Goal: Task Accomplishment & Management: Manage account settings

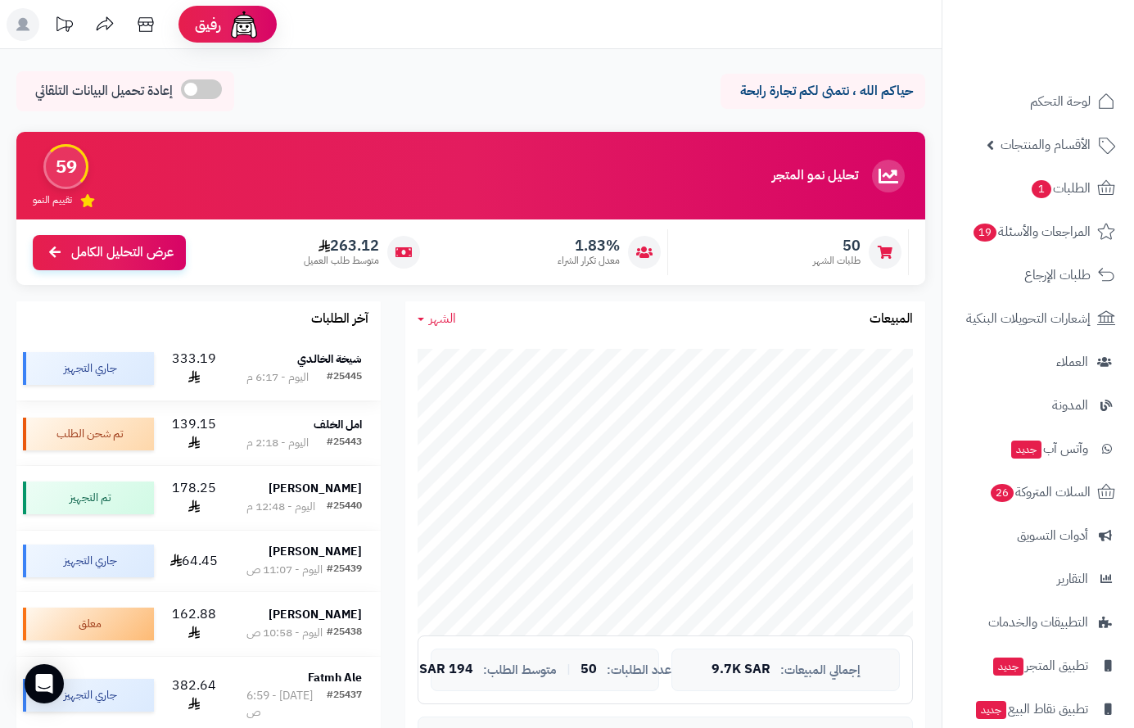
click at [357, 364] on strong "شيخة الخالدي" at bounding box center [329, 358] width 65 height 17
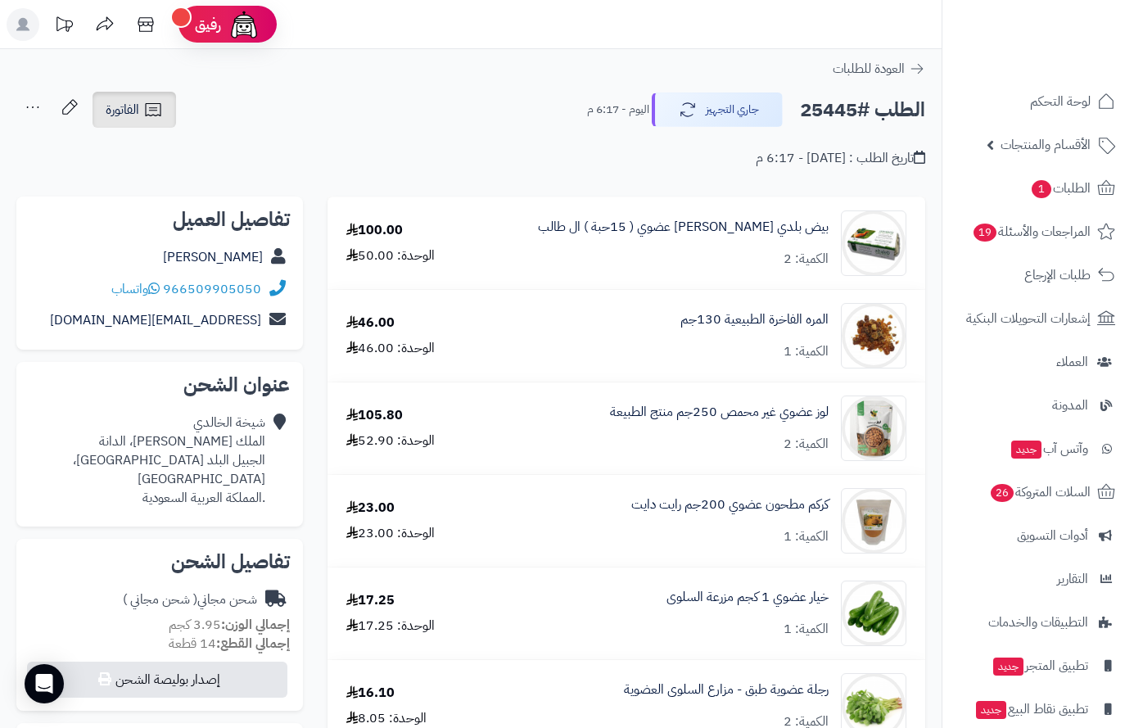
drag, startPoint x: 127, startPoint y: 119, endPoint x: 135, endPoint y: 151, distance: 33.0
click at [127, 121] on link "الفاتورة" at bounding box center [135, 110] width 84 height 36
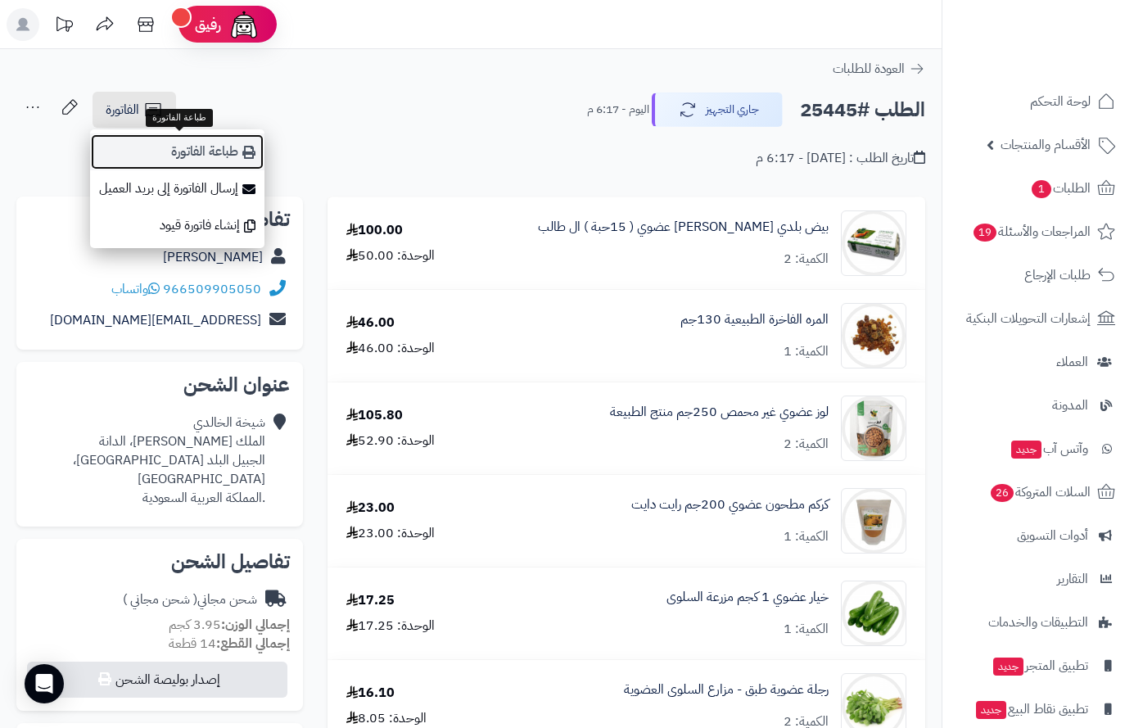
click at [188, 155] on link "طباعة الفاتورة" at bounding box center [177, 151] width 174 height 37
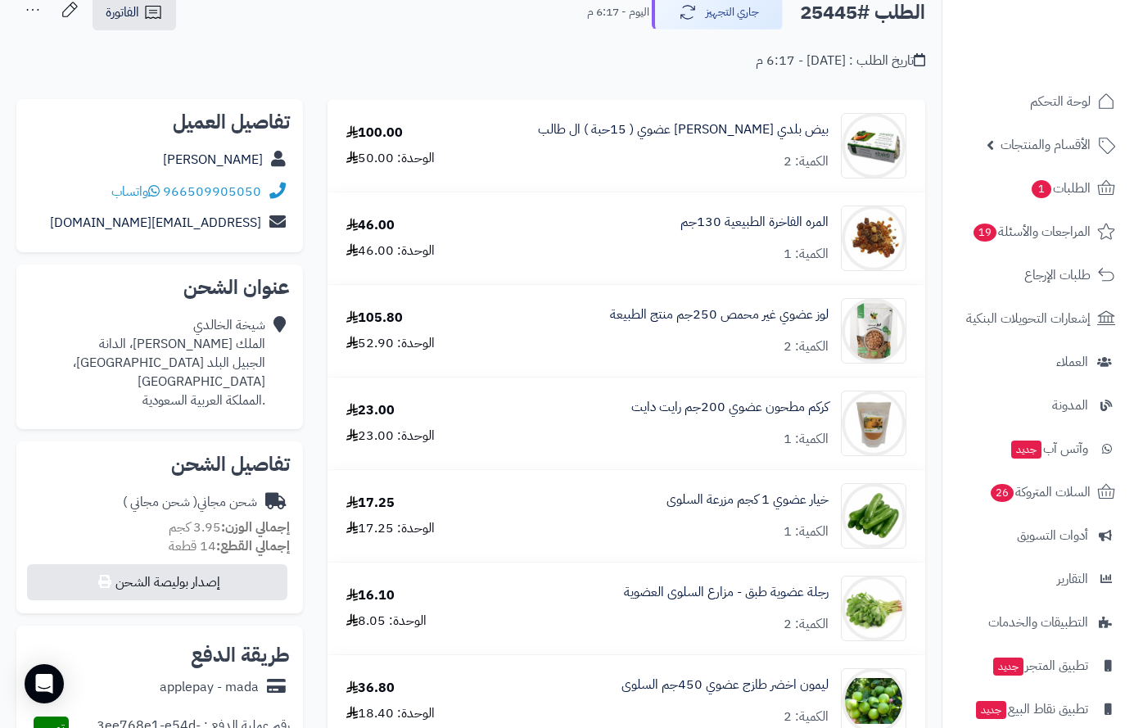
scroll to position [246, 0]
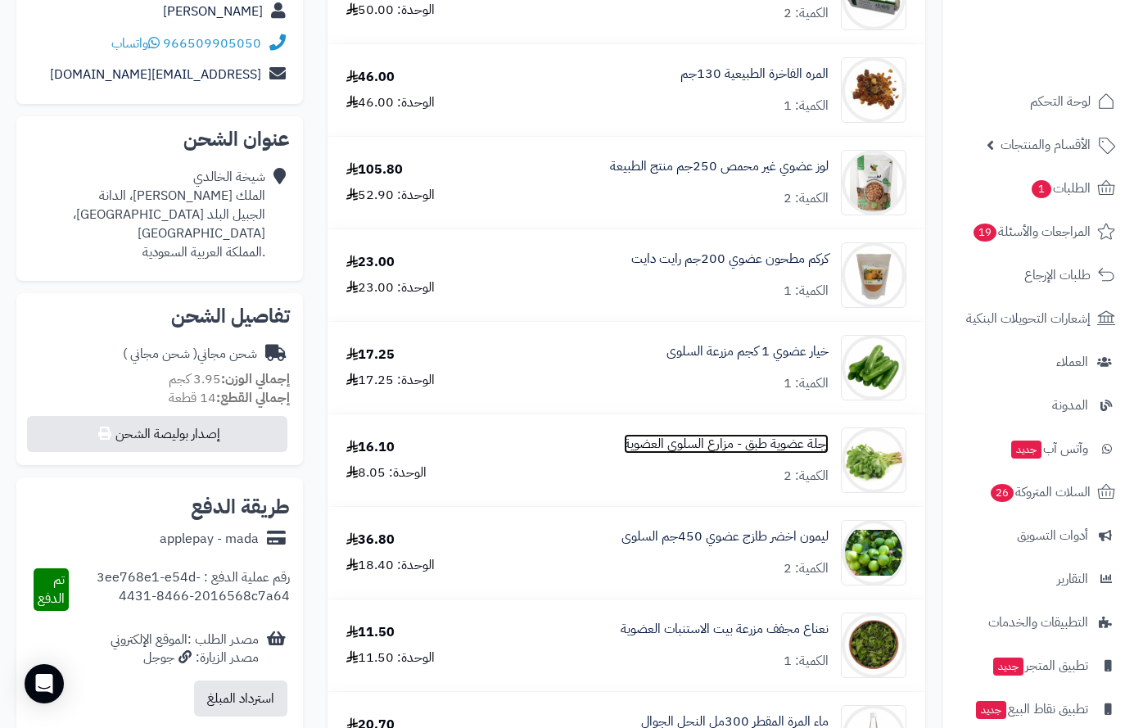
click at [775, 445] on link "رجلة عضوية طبق - مزارع السلوى العضوية" at bounding box center [726, 444] width 205 height 19
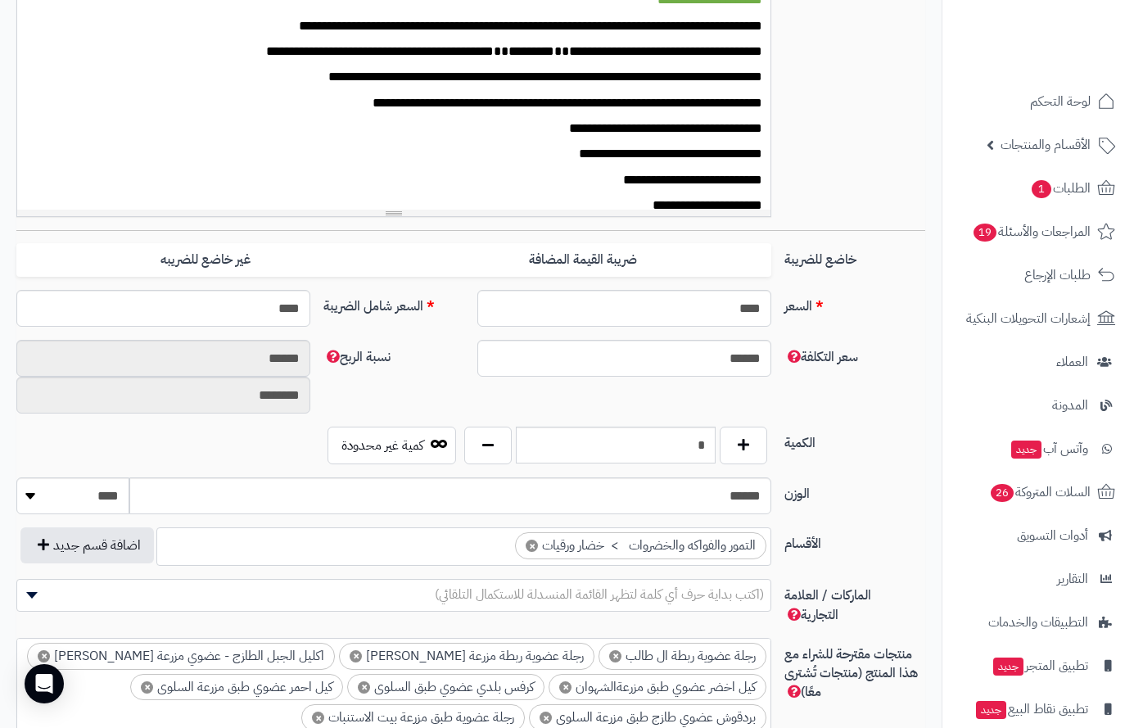
scroll to position [737, 0]
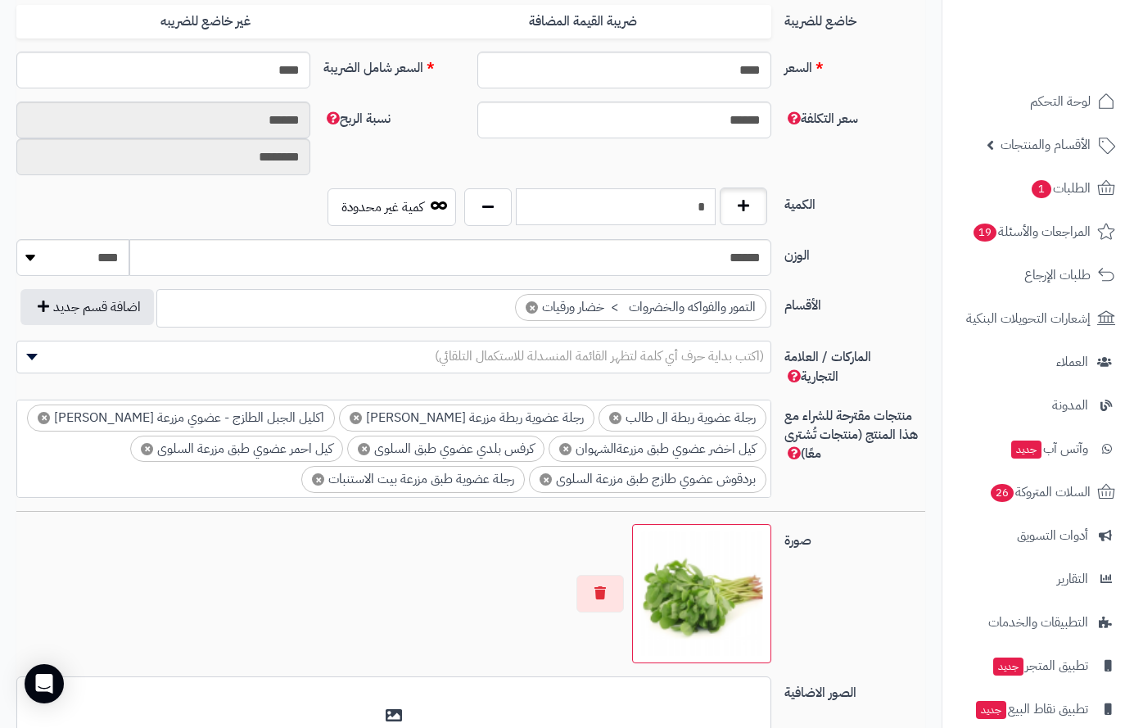
drag, startPoint x: 700, startPoint y: 208, endPoint x: 721, endPoint y: 210, distance: 20.6
click at [721, 210] on div "*" at bounding box center [616, 207] width 312 height 38
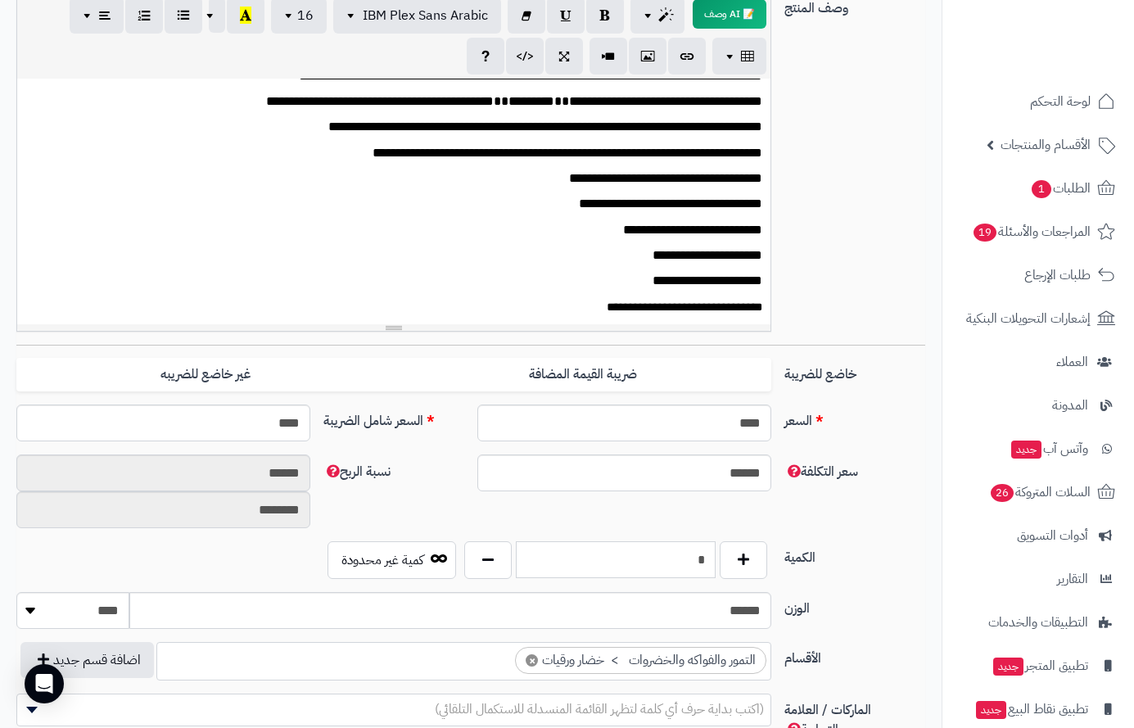
scroll to position [655, 0]
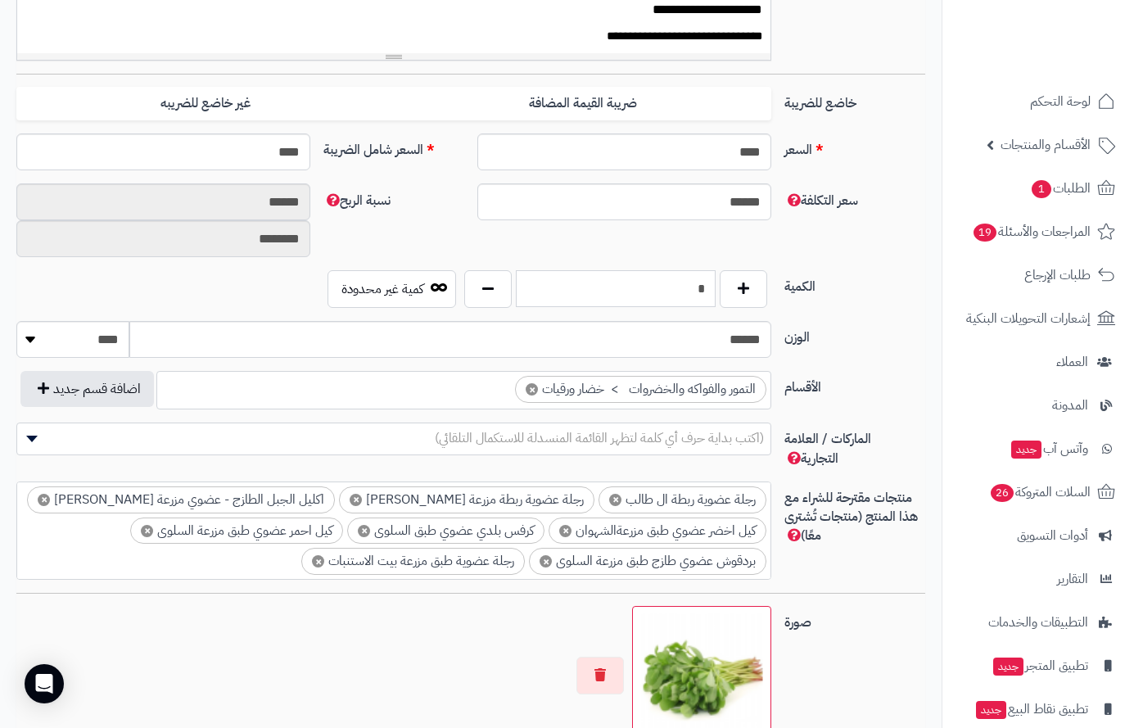
type input "*"
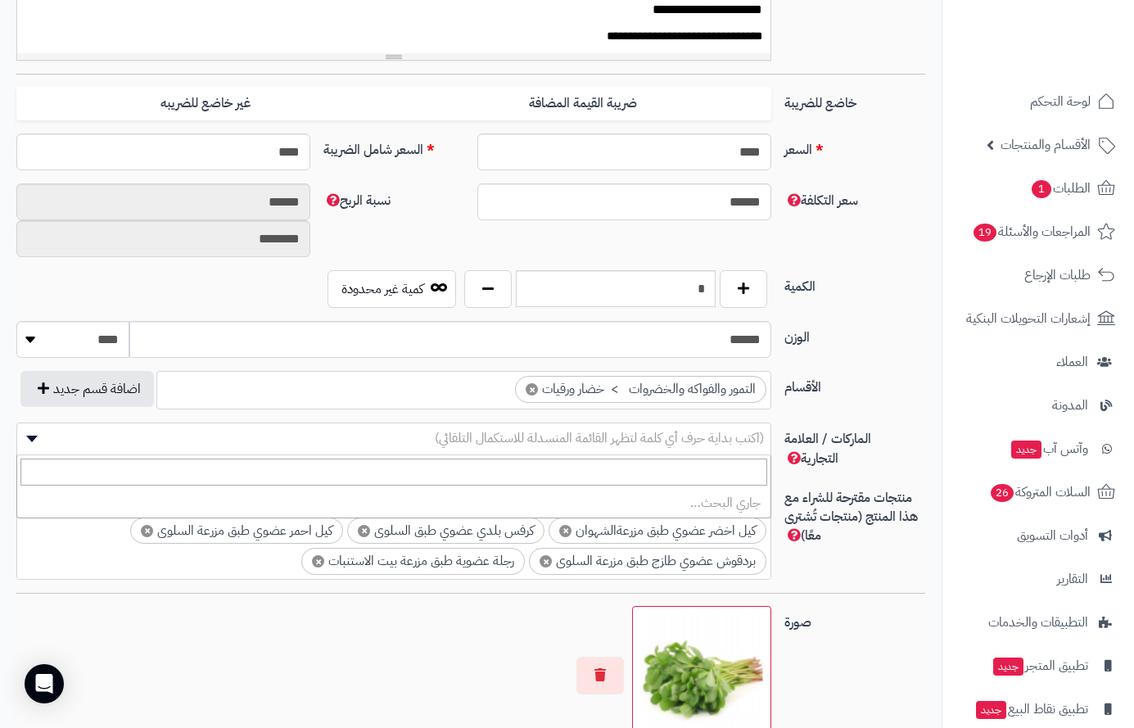
click at [727, 427] on span "(اكتب بداية حرف أي كلمة لتظهر القائمة المنسدلة للاستكمال التلقائي)" at bounding box center [393, 439] width 755 height 33
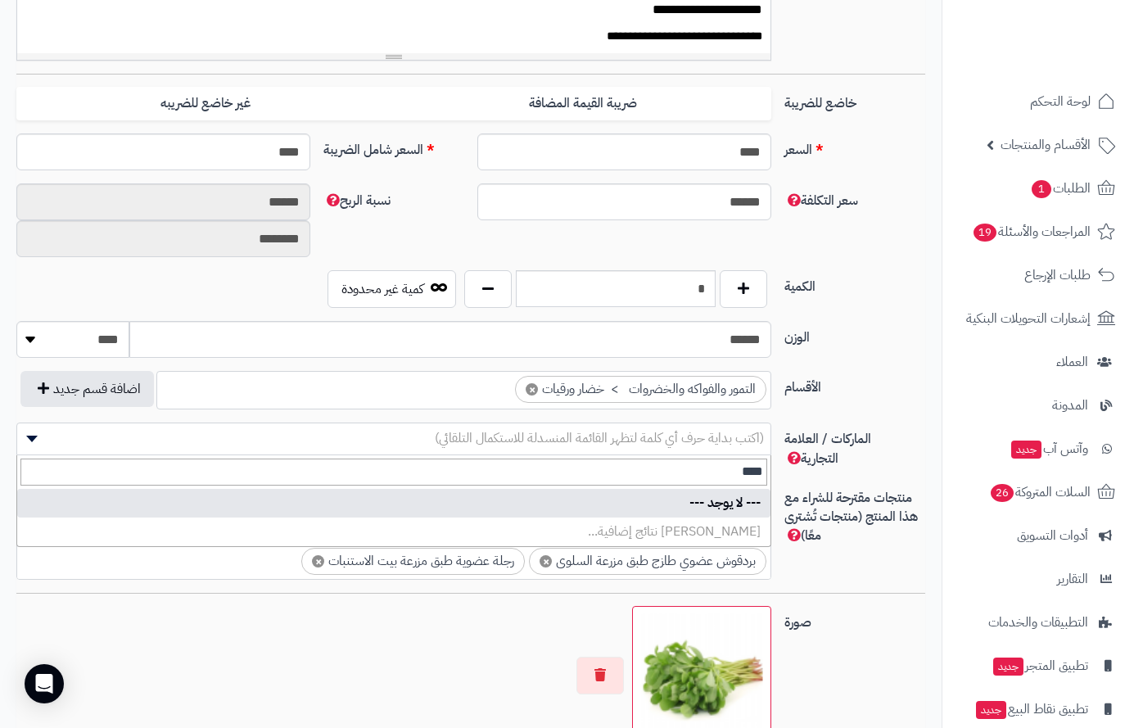
drag, startPoint x: 730, startPoint y: 474, endPoint x: 851, endPoint y: 468, distance: 120.6
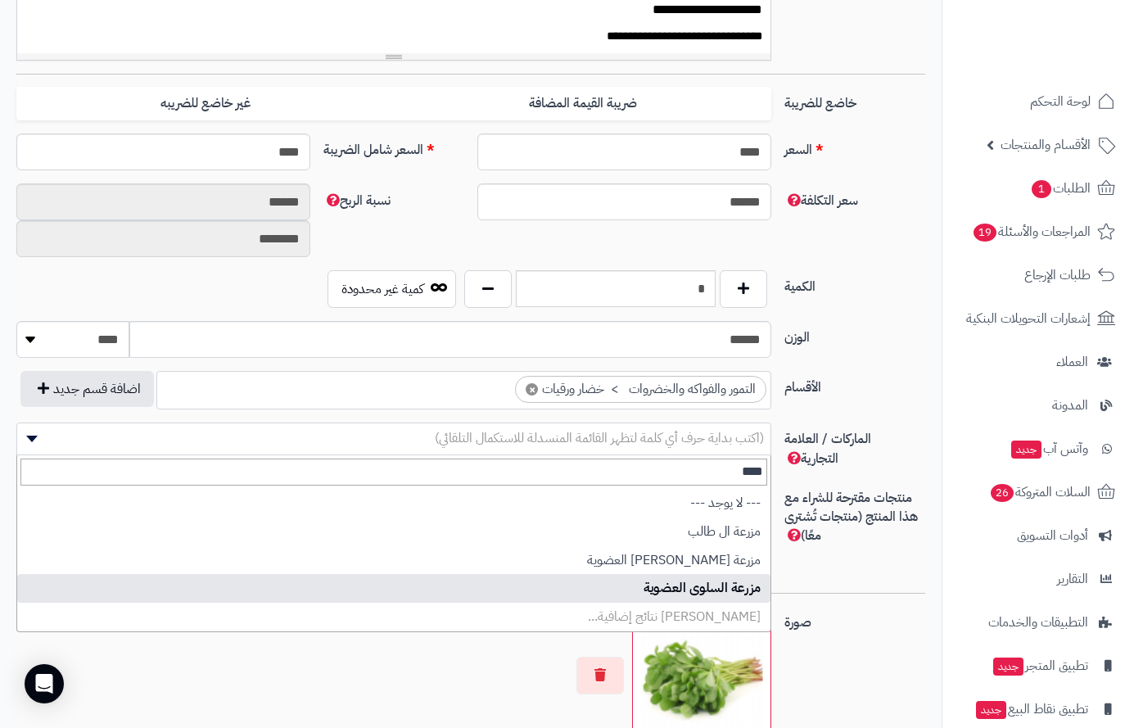
type input "****"
select select "**"
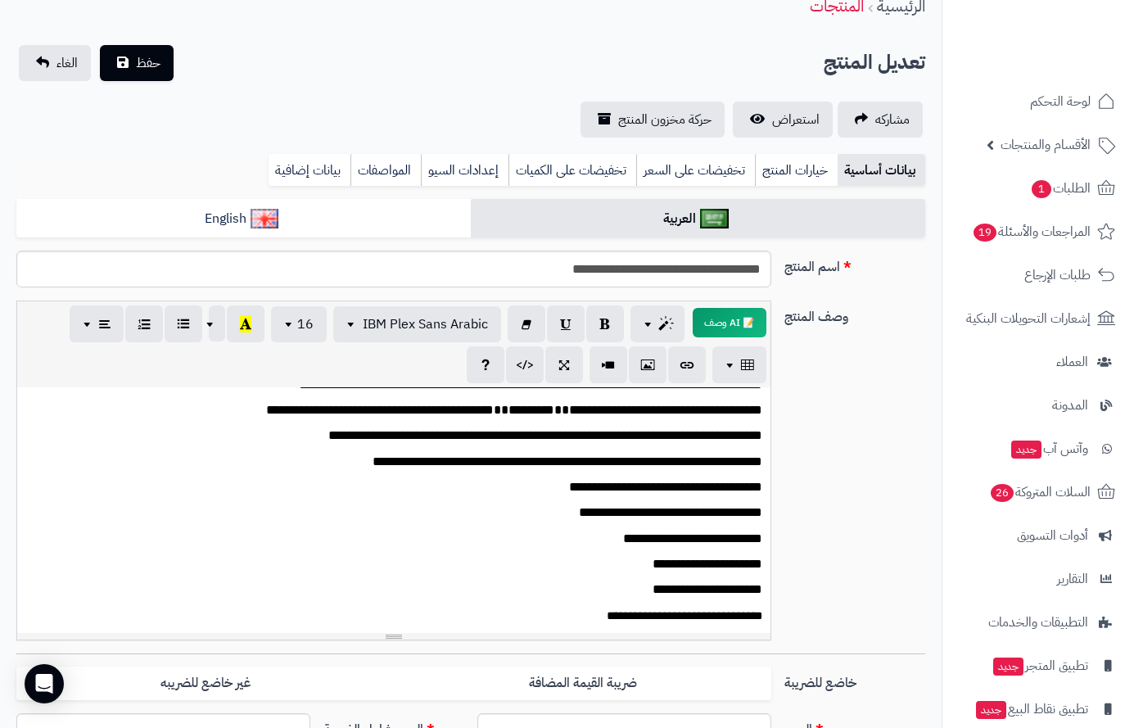
scroll to position [0, 0]
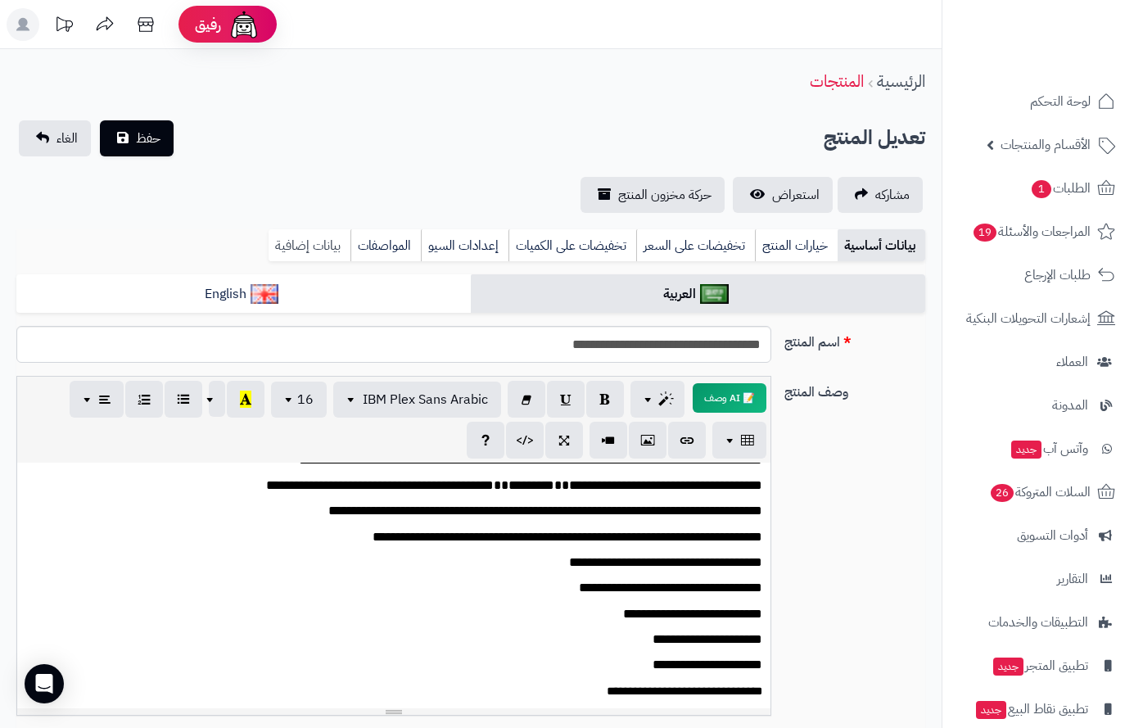
click at [295, 237] on link "بيانات إضافية" at bounding box center [310, 245] width 82 height 33
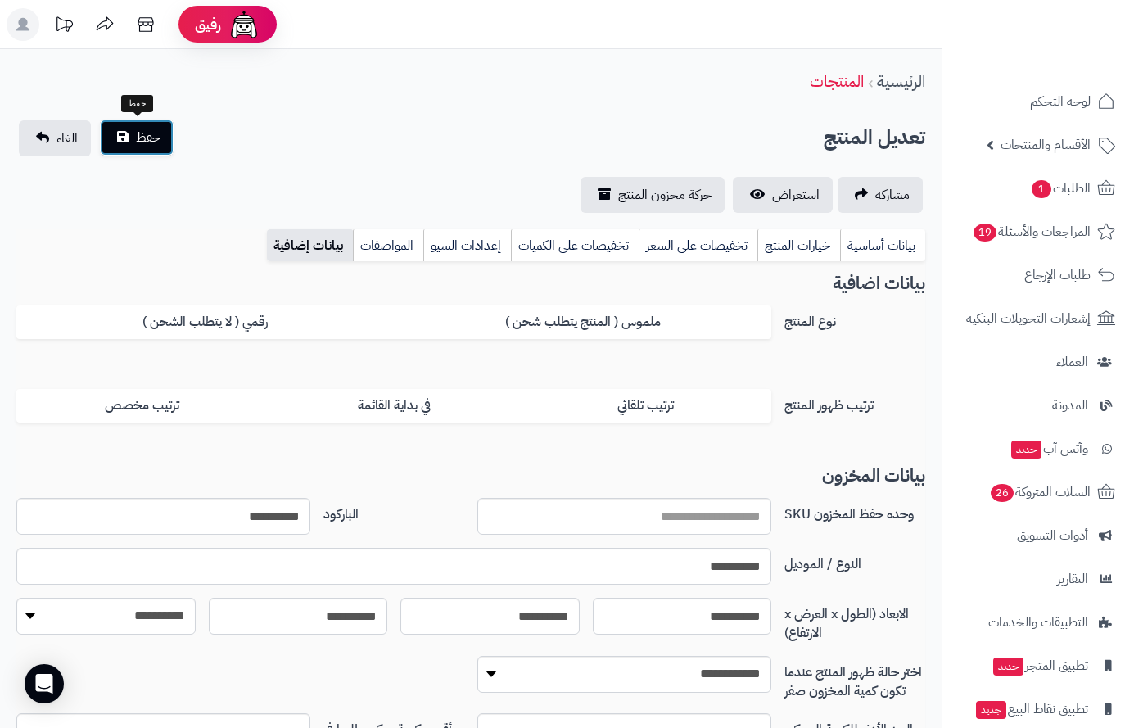
click at [143, 138] on span "حفظ" at bounding box center [148, 138] width 25 height 20
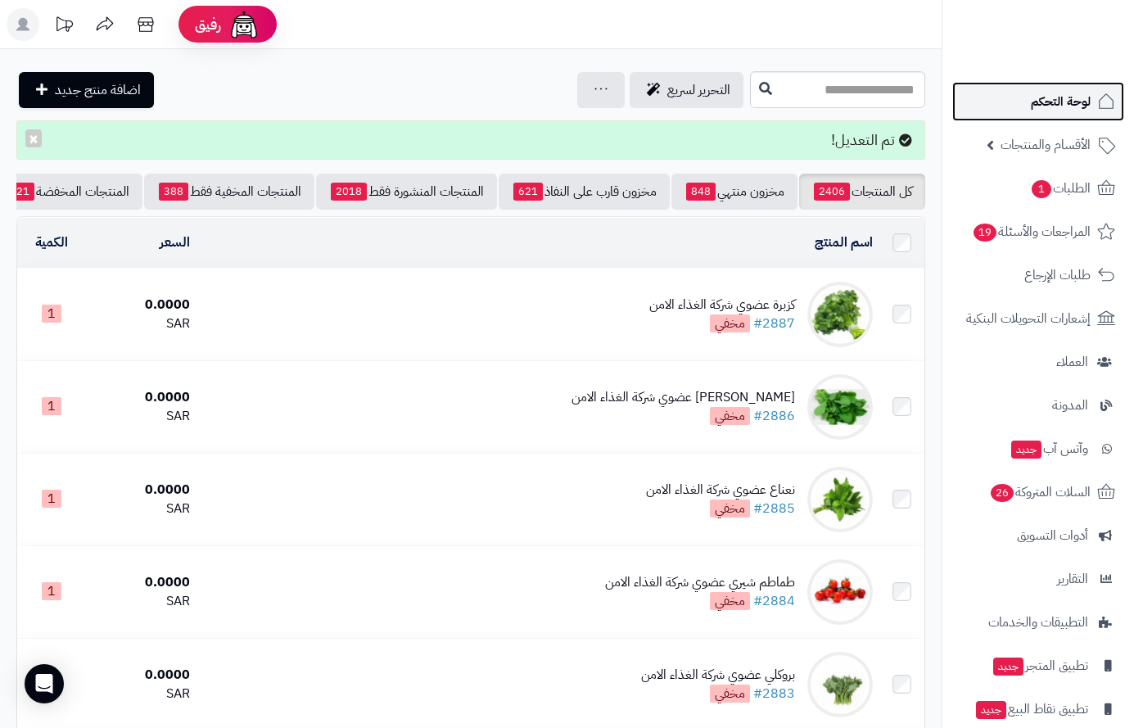
click at [1053, 100] on span "لوحة التحكم" at bounding box center [1061, 101] width 60 height 23
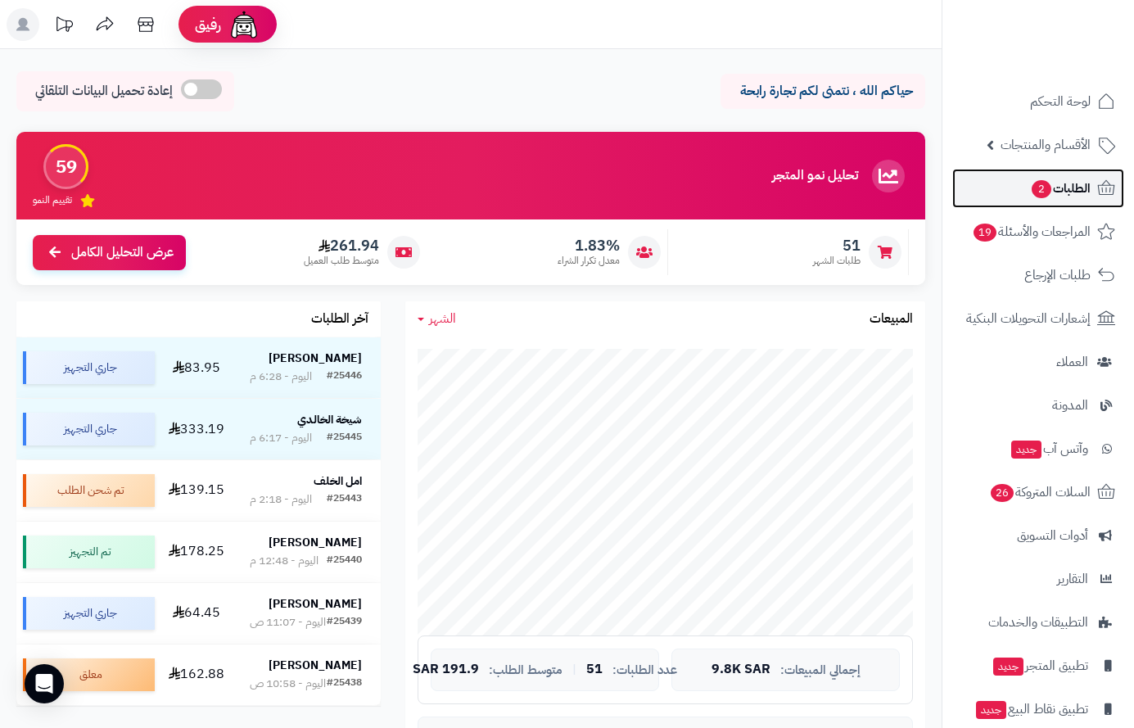
click at [1060, 184] on span "الطلبات 2" at bounding box center [1060, 188] width 61 height 23
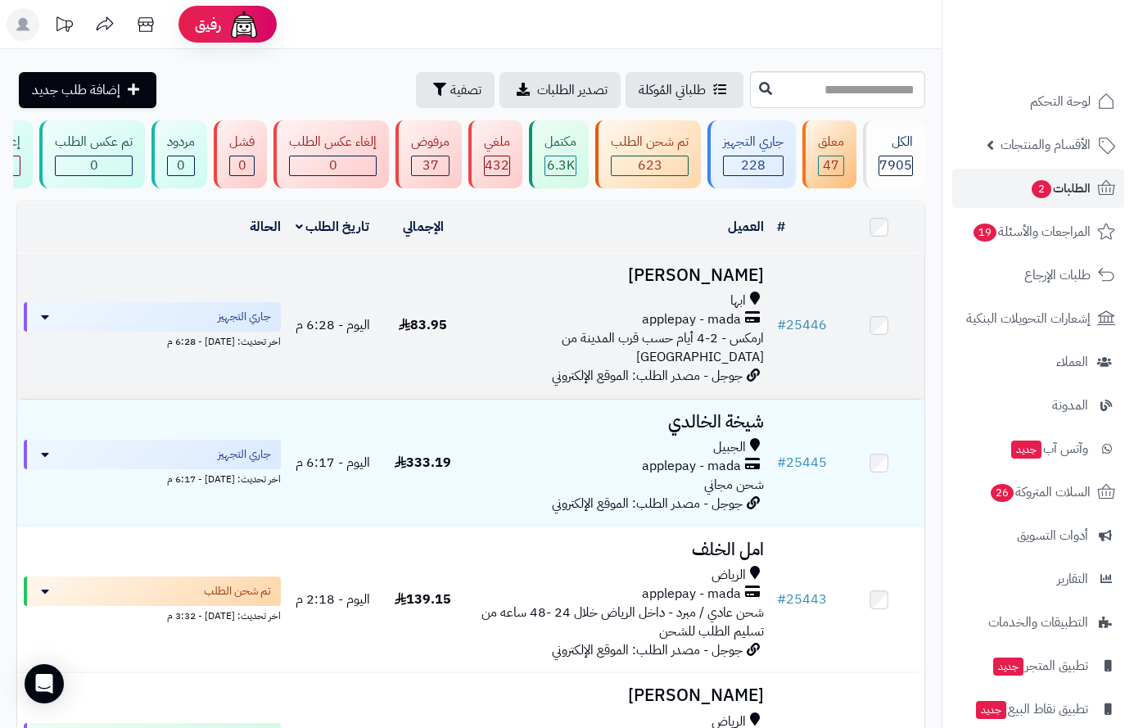
click at [717, 285] on h3 "[PERSON_NAME]" at bounding box center [619, 275] width 289 height 19
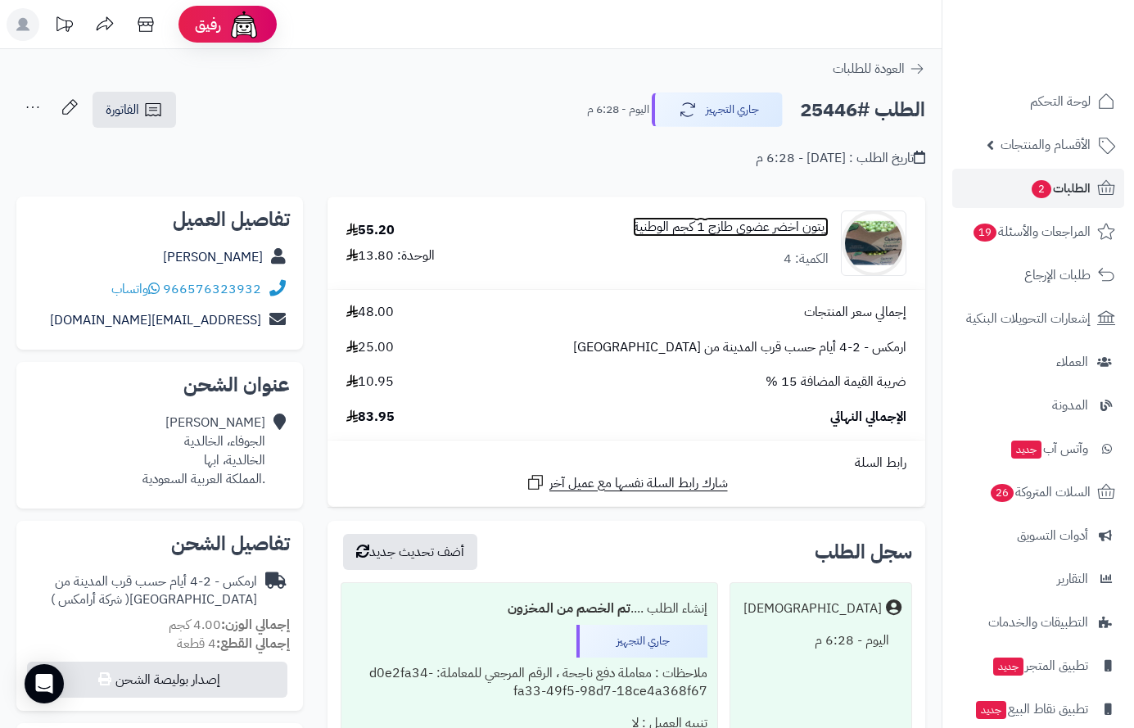
click at [688, 228] on link "زيتون اخضر عضوي طازج 1 كجم الوطنية" at bounding box center [731, 227] width 196 height 19
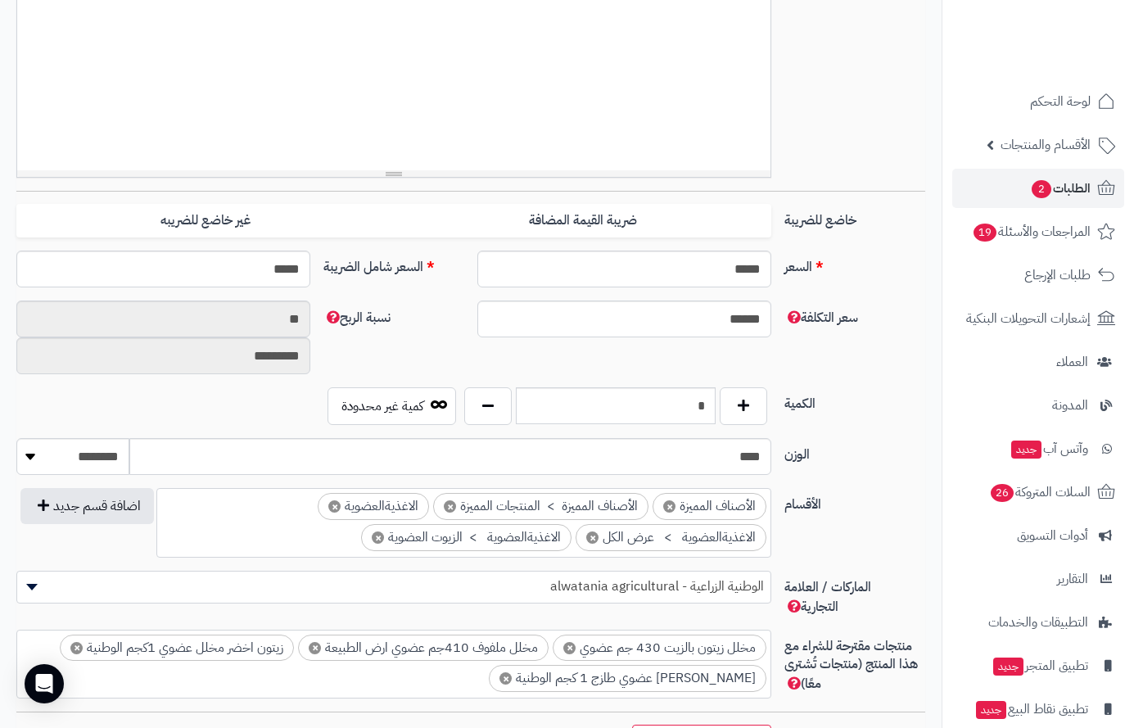
scroll to position [573, 0]
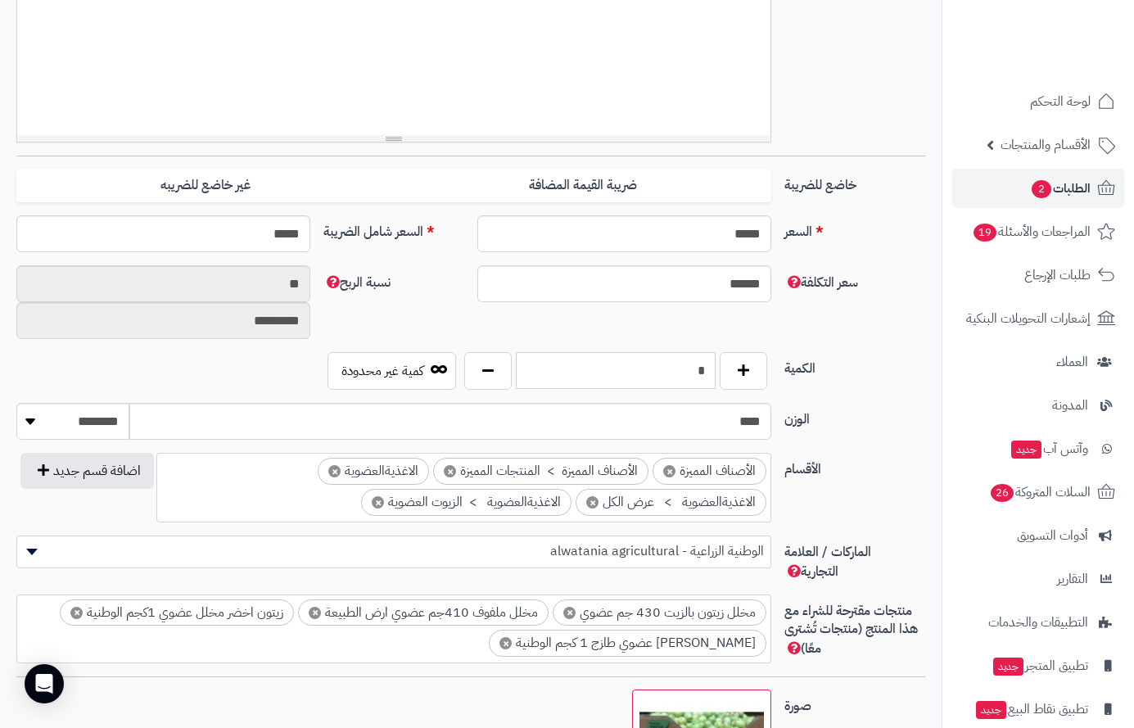
drag, startPoint x: 662, startPoint y: 368, endPoint x: 879, endPoint y: 357, distance: 216.4
click at [879, 357] on div "الكمية * كمية غير محدودة" at bounding box center [471, 377] width 922 height 51
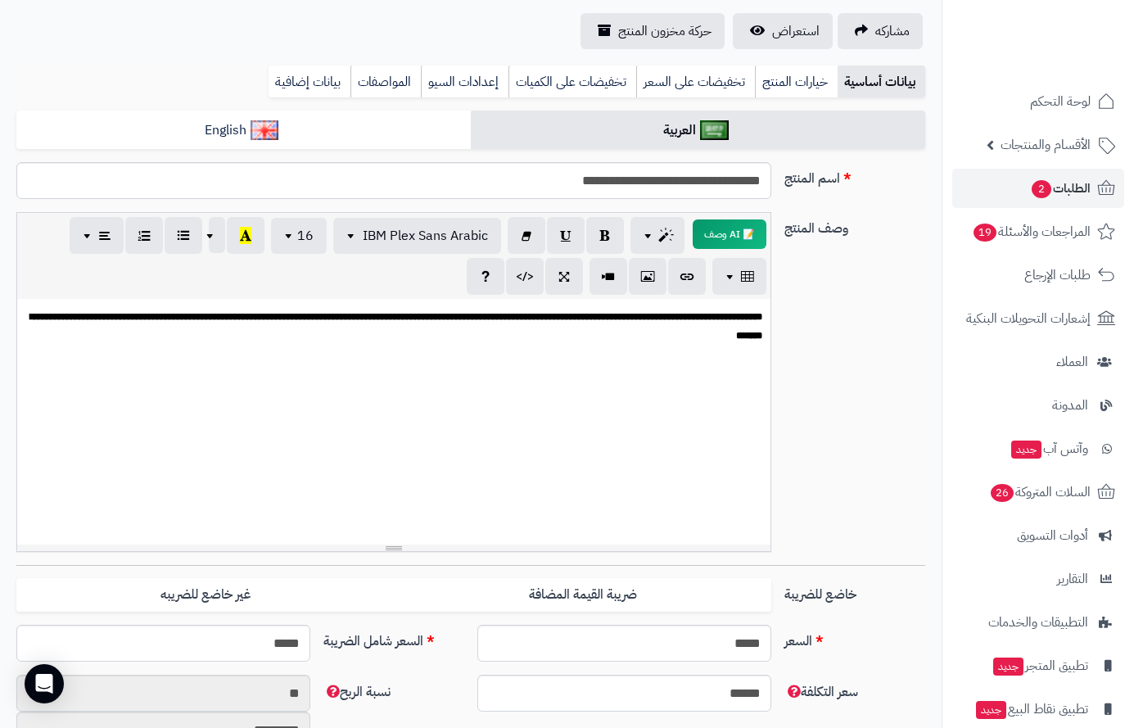
scroll to position [0, 0]
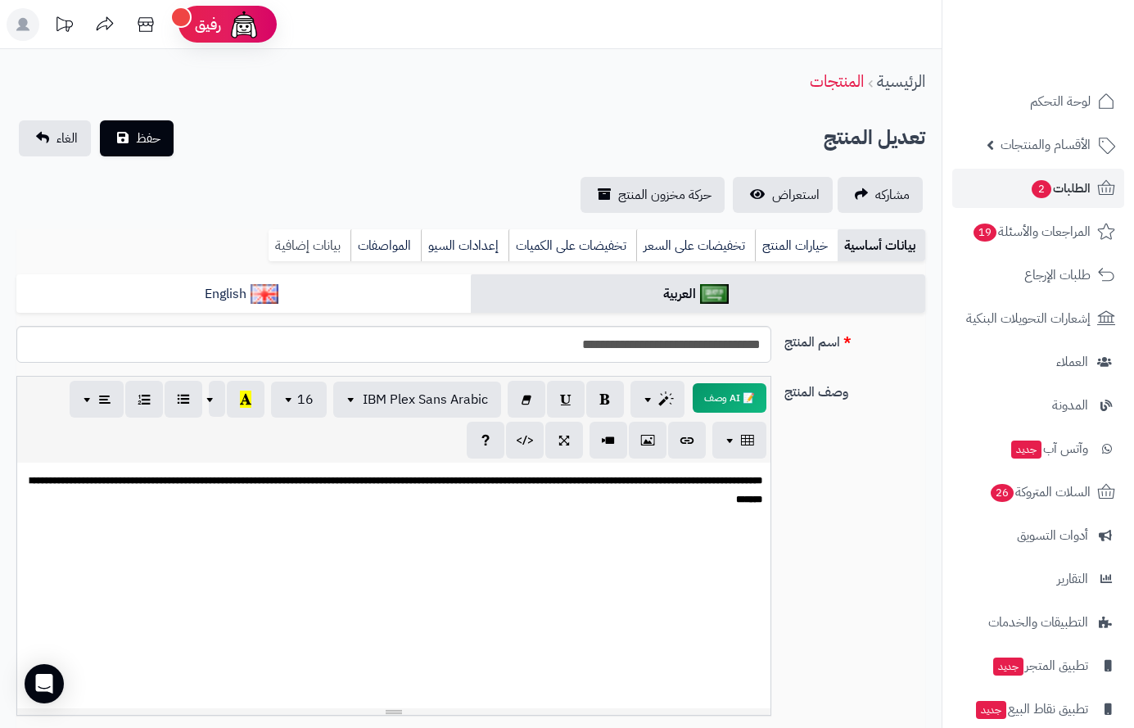
type input "**"
click at [296, 247] on link "بيانات إضافية" at bounding box center [310, 245] width 82 height 33
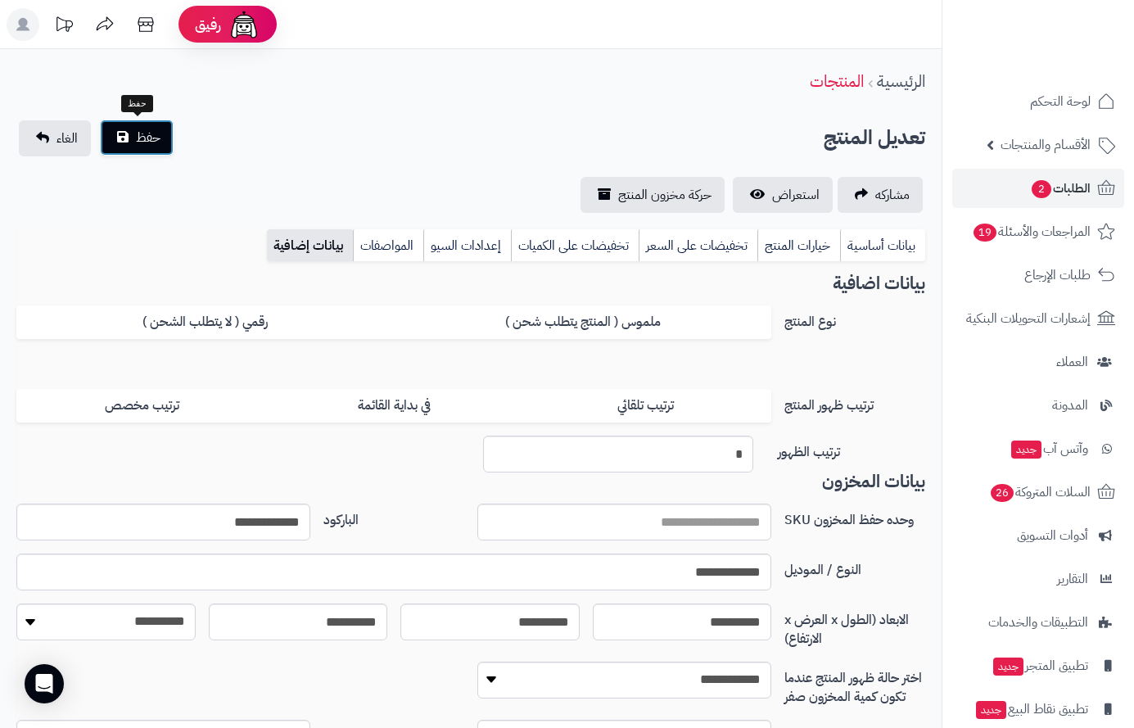
click at [152, 137] on span "حفظ" at bounding box center [148, 138] width 25 height 20
